Goal: Information Seeking & Learning: Learn about a topic

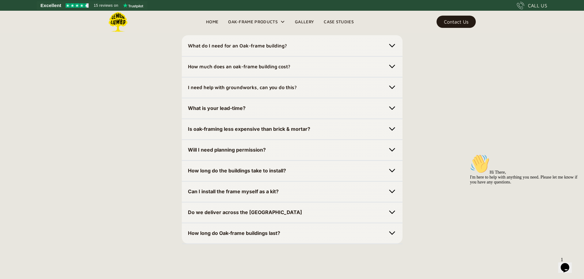
scroll to position [1727, 0]
click at [279, 50] on h5 "What do I need for an Oak-frame building?" at bounding box center [237, 45] width 99 height 10
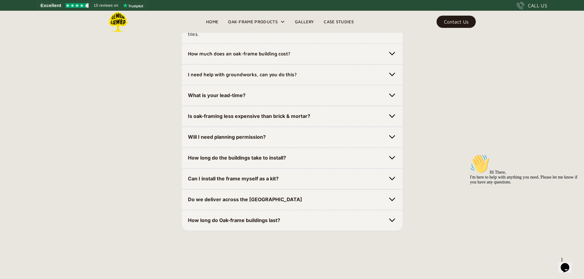
scroll to position [1770, 0]
click at [279, 56] on strong "How much does an oak-frame building cost?" at bounding box center [239, 54] width 102 height 6
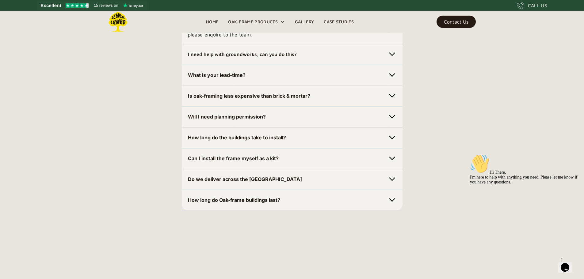
scroll to position [1812, 0]
click at [279, 57] on strong "I need help with groundworks, can you do this?" at bounding box center [242, 54] width 109 height 6
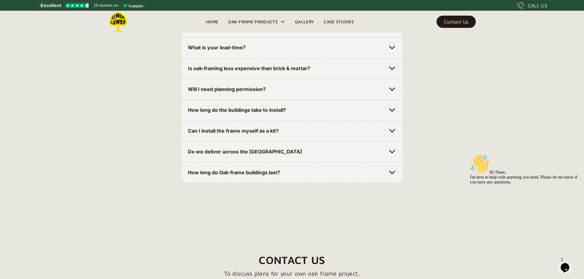
click at [279, 59] on div "What is your lead-time? 8-10 Weeks." at bounding box center [292, 47] width 221 height 21
click at [239, 50] on strong "What is your lead-time?" at bounding box center [217, 47] width 58 height 6
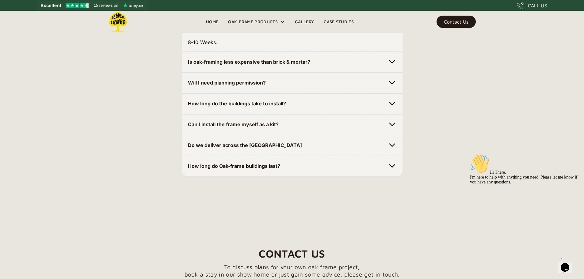
scroll to position [1875, 0]
click at [238, 65] on strong "Is oak-framing less expensive than brick & mortar?" at bounding box center [249, 62] width 122 height 6
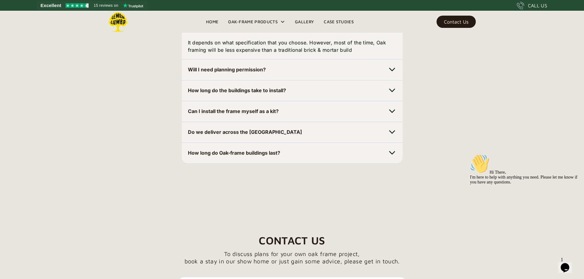
scroll to position [1911, 0]
click at [234, 72] on strong "Will I need planning permission?" at bounding box center [227, 69] width 78 height 6
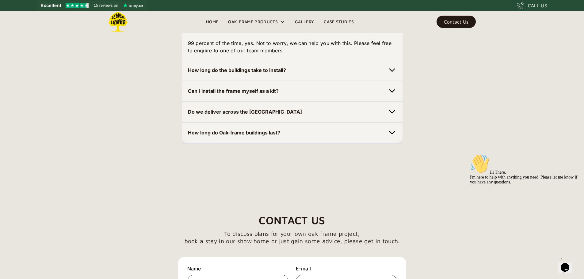
scroll to position [1953, 0]
click at [230, 73] on strong "How long do the buildings take to install?" at bounding box center [237, 70] width 98 height 6
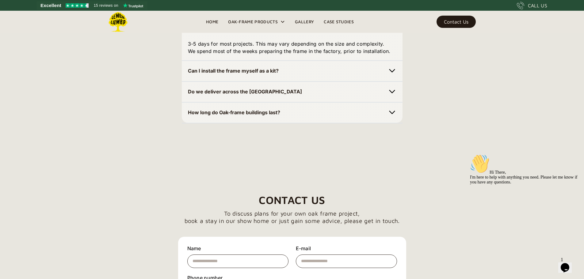
scroll to position [1995, 0]
click at [221, 74] on strong "Can I install the frame myself as a kit?" at bounding box center [233, 70] width 91 height 6
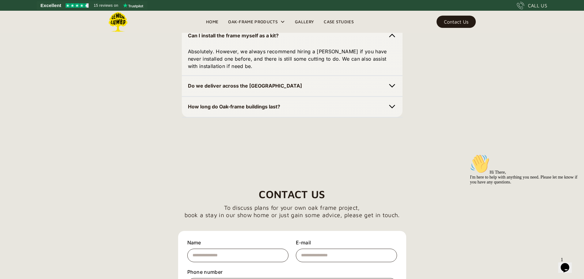
scroll to position [2030, 0]
click at [219, 89] on strong "Do we deliver across the UK" at bounding box center [245, 85] width 114 height 6
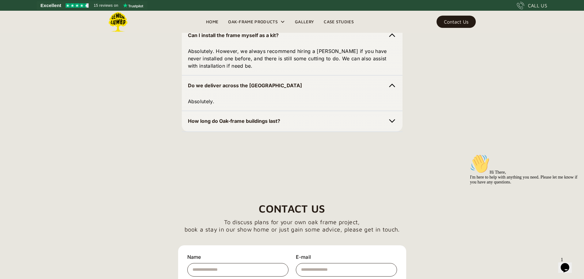
click at [215, 124] on strong "How long do Oak-frame buildings last?" at bounding box center [234, 121] width 92 height 6
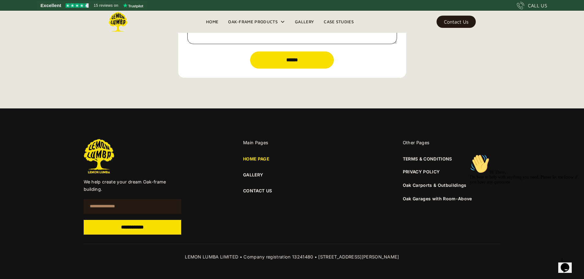
scroll to position [2422, 0]
click at [254, 173] on link "GALLERY" at bounding box center [292, 175] width 98 height 7
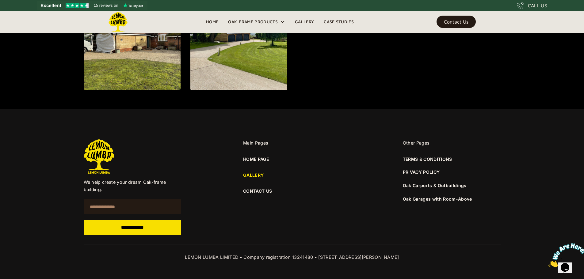
scroll to position [864, 0]
click at [427, 187] on link "Oak Carports & Outbuildings" at bounding box center [435, 185] width 64 height 5
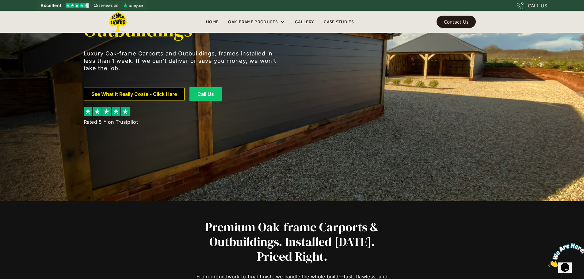
scroll to position [78, 0]
click at [135, 95] on link "See What It Really Costs - Click Here" at bounding box center [134, 94] width 101 height 13
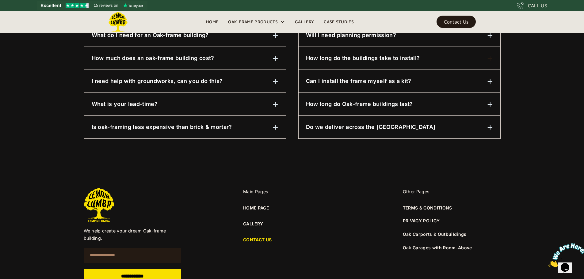
scroll to position [345, 0]
click at [432, 249] on link "Oak Garages with Room-Above" at bounding box center [437, 247] width 69 height 5
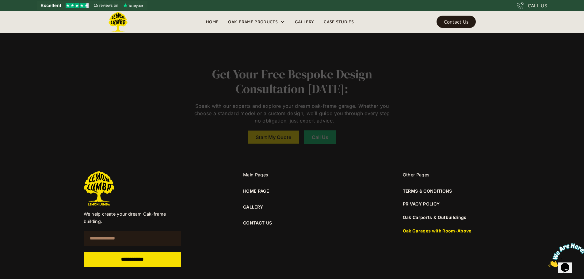
scroll to position [4639, 0]
